Goal: Navigation & Orientation: Find specific page/section

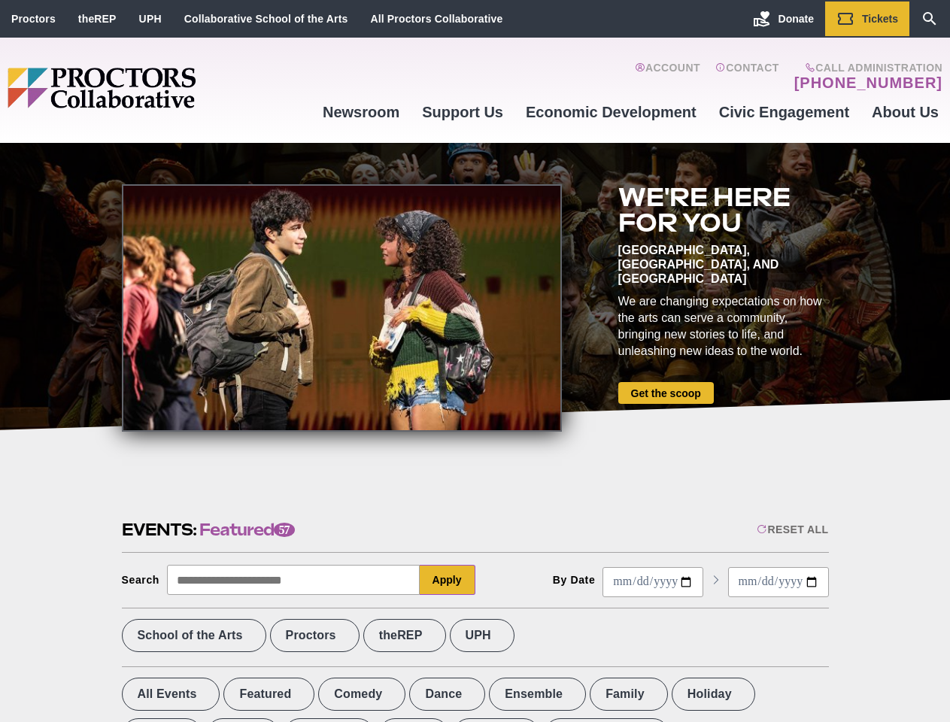
click at [475, 361] on div at bounding box center [342, 308] width 440 height 248
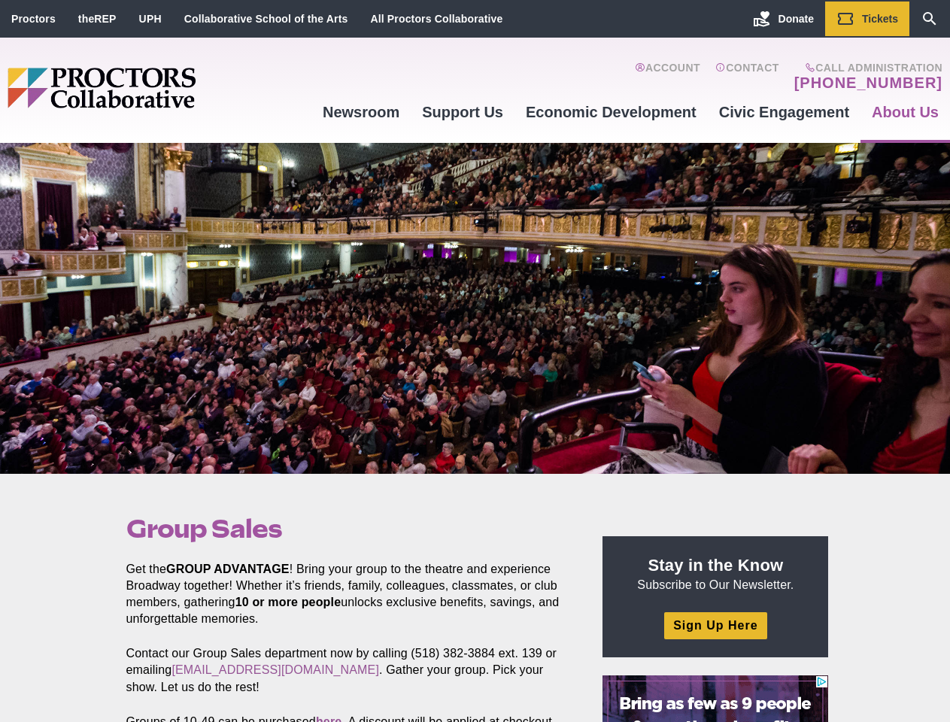
click at [475, 361] on div at bounding box center [475, 308] width 950 height 331
